Goal: Task Accomplishment & Management: Use online tool/utility

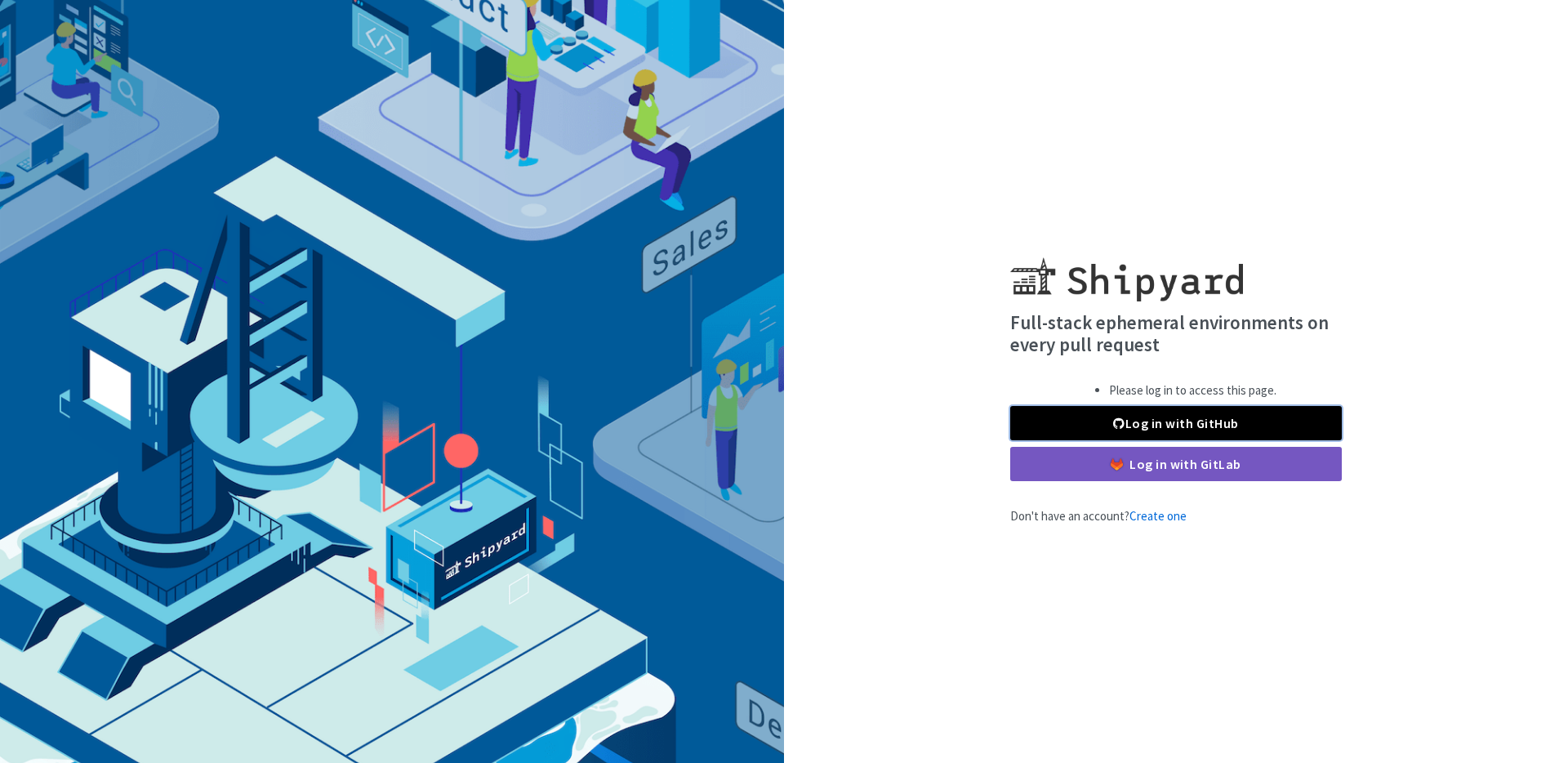
click at [1190, 424] on link "Log in with GitHub" at bounding box center [1176, 423] width 332 height 34
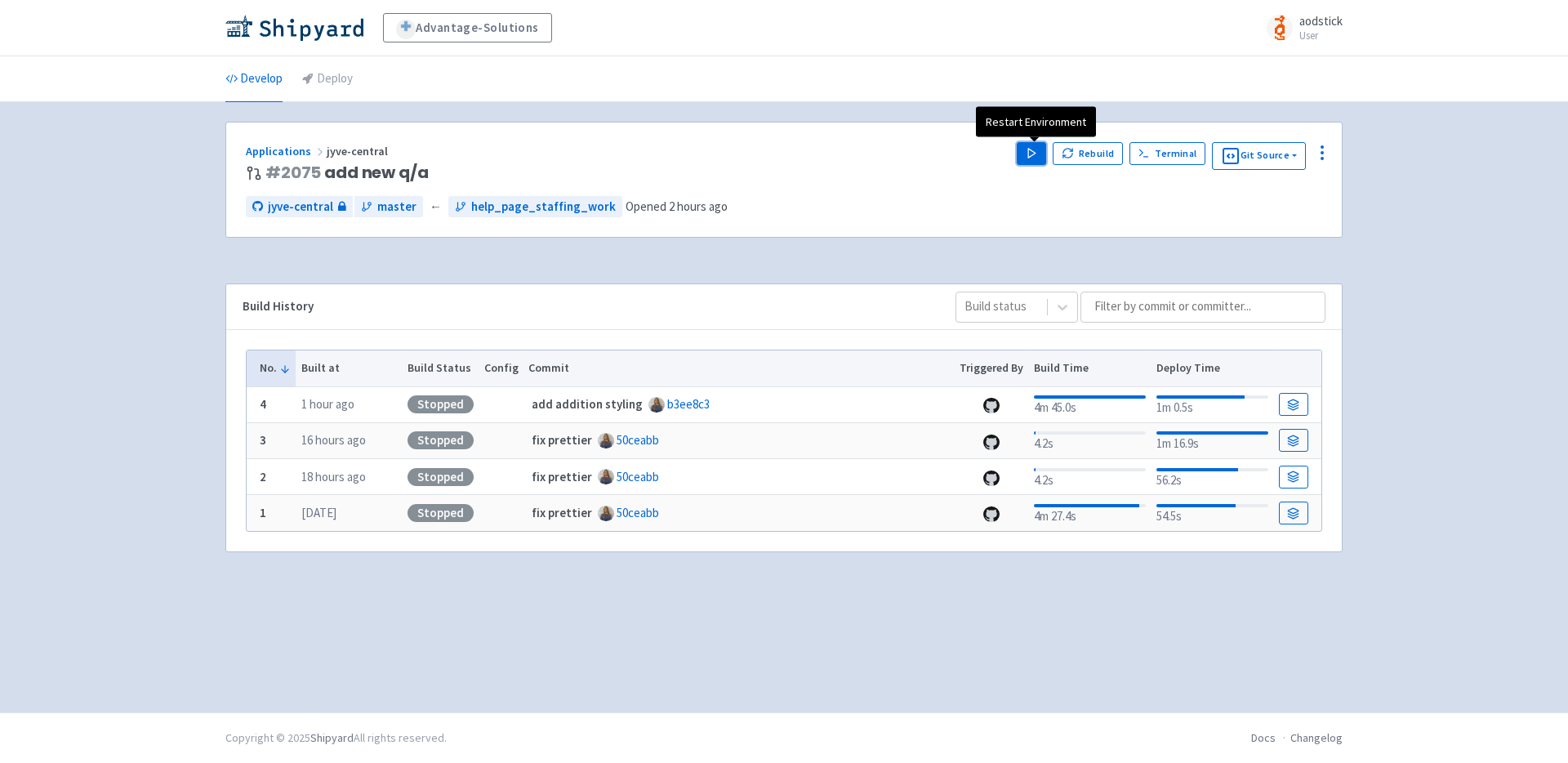
click at [1034, 157] on icon "button" at bounding box center [1032, 154] width 12 height 12
click at [1400, 201] on div "Advantage-Solutions aodstick User Profile Sign out Develop Deploy #" at bounding box center [784, 356] width 1568 height 713
click at [1421, 231] on div "Advantage-Solutions aodstick User Profile Sign out Develop Deploy #" at bounding box center [784, 356] width 1568 height 713
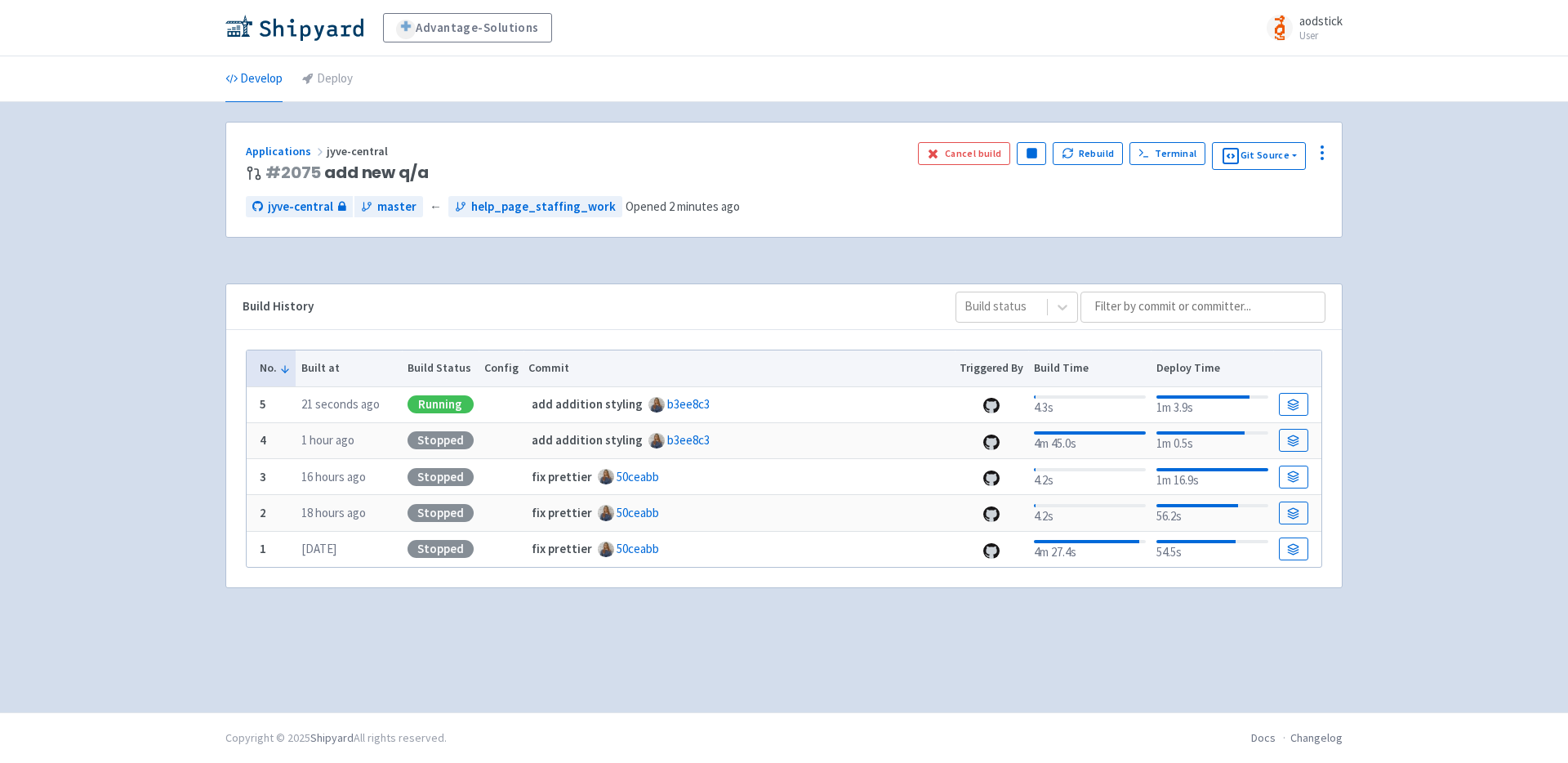
click at [1411, 212] on div "Advantage-Solutions aodstick User Profile Sign out Develop Deploy #" at bounding box center [784, 356] width 1568 height 713
click at [963, 152] on span "Visit" at bounding box center [964, 154] width 21 height 13
